Goal: Information Seeking & Learning: Learn about a topic

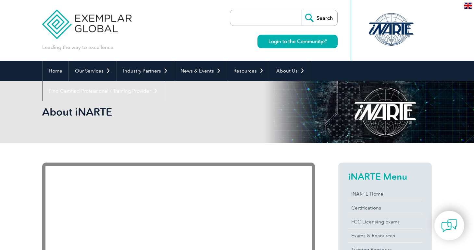
click at [90, 17] on img at bounding box center [86, 19] width 89 height 39
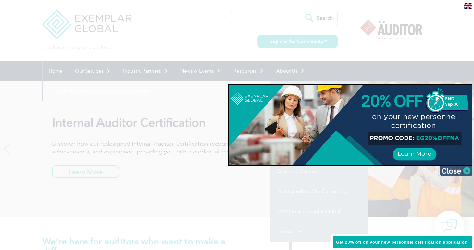
click at [449, 169] on img at bounding box center [456, 171] width 32 height 10
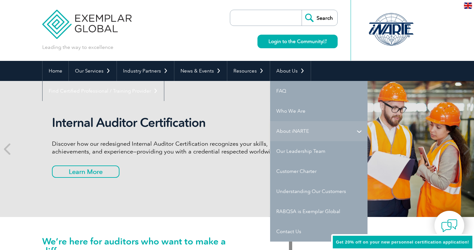
click at [352, 130] on link "About iNARTE" at bounding box center [318, 131] width 97 height 20
